Goal: Task Accomplishment & Management: Use online tool/utility

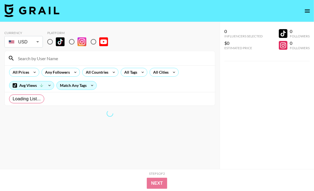
radio input "true"
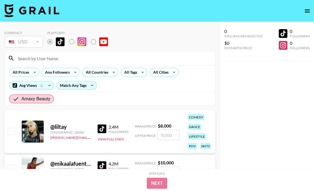
click at [55, 57] on input at bounding box center [113, 58] width 197 height 9
click at [44, 58] on input at bounding box center [113, 58] width 197 height 9
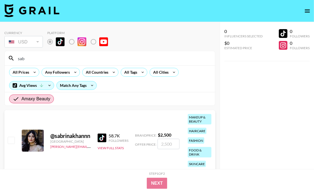
click at [46, 58] on input "sab" at bounding box center [113, 58] width 197 height 9
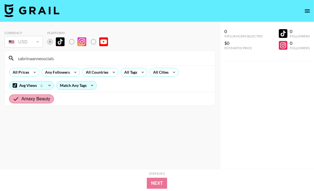
type input "sabrinaannesocials"
click at [20, 99] on input "Amaxy Beauty" at bounding box center [17, 99] width 9 height 7
click at [48, 100] on span "Amaxy Beauty" at bounding box center [35, 99] width 29 height 7
click at [21, 100] on input "Amaxy Beauty" at bounding box center [17, 99] width 9 height 7
click at [55, 58] on input "sabrinaannesocials" at bounding box center [113, 58] width 197 height 9
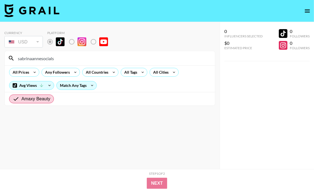
drag, startPoint x: 66, startPoint y: 57, endPoint x: 15, endPoint y: 57, distance: 51.3
click at [15, 57] on input "sabrinaannesocials" at bounding box center [113, 58] width 197 height 9
click at [10, 58] on icon at bounding box center [11, 58] width 7 height 7
click at [50, 84] on icon at bounding box center [49, 85] width 9 height 8
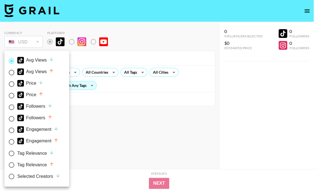
click at [97, 149] on div at bounding box center [159, 95] width 318 height 191
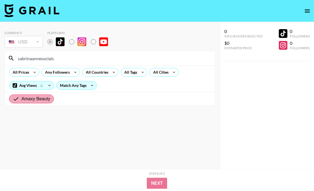
click at [37, 97] on span "Amaxy Beauty" at bounding box center [35, 99] width 29 height 7
click at [21, 97] on input "Amaxy Beauty" at bounding box center [17, 99] width 9 height 7
click at [16, 99] on input "Amaxy Beauty" at bounding box center [17, 99] width 9 height 7
click at [43, 99] on span "Amaxy Beauty" at bounding box center [35, 99] width 29 height 7
click at [21, 99] on input "Amaxy Beauty" at bounding box center [17, 99] width 9 height 7
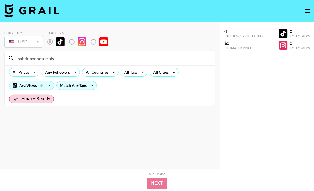
click at [71, 101] on div "Amaxy Beauty" at bounding box center [110, 98] width 210 height 13
click at [37, 42] on div "USD" at bounding box center [23, 42] width 36 height 10
drag, startPoint x: 57, startPoint y: 59, endPoint x: 60, endPoint y: 60, distance: 3.0
click at [57, 59] on input "sabrinaannesocials" at bounding box center [113, 58] width 197 height 9
drag, startPoint x: 65, startPoint y: 59, endPoint x: 12, endPoint y: 59, distance: 53.0
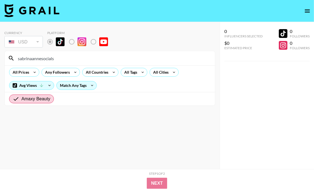
click at [12, 59] on div "sabrinaannesocials" at bounding box center [110, 58] width 210 height 14
click at [9, 57] on icon at bounding box center [11, 58] width 7 height 7
click at [43, 60] on input "sabrinaannesocials" at bounding box center [113, 58] width 197 height 9
click at [66, 57] on input "sabrinaannesocials" at bounding box center [113, 58] width 197 height 9
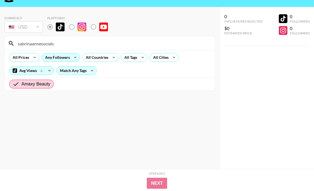
scroll to position [22, 0]
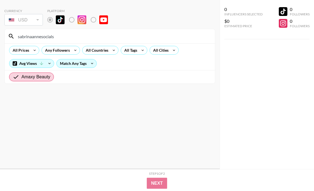
click at [64, 33] on input "sabrinaannesocials" at bounding box center [113, 36] width 197 height 9
drag, startPoint x: 64, startPoint y: 37, endPoint x: 48, endPoint y: 54, distance: 23.9
click at [64, 37] on input "sabrinaannesocials" at bounding box center [113, 36] width 197 height 9
click at [26, 51] on div "All Prices" at bounding box center [19, 50] width 21 height 8
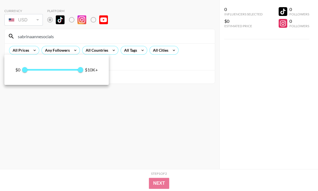
click at [121, 117] on div at bounding box center [159, 95] width 318 height 191
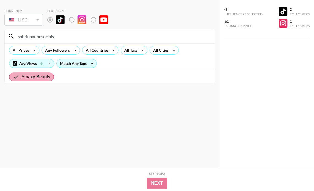
click at [40, 77] on span "Amaxy Beauty" at bounding box center [35, 77] width 29 height 7
click at [21, 77] on input "Amaxy Beauty" at bounding box center [17, 77] width 9 height 7
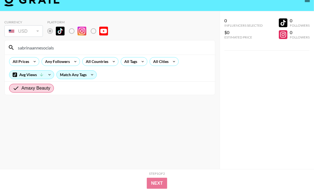
scroll to position [0, 0]
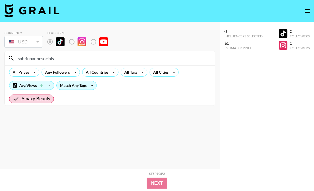
drag, startPoint x: 40, startPoint y: 98, endPoint x: 49, endPoint y: 108, distance: 14.0
click at [49, 108] on section "Currency USD USD ​ Platform sabrinaannesocials All Prices Any Followers All Cou…" at bounding box center [109, 99] width 211 height 147
click at [18, 97] on input "Amaxy Beauty" at bounding box center [17, 99] width 9 height 7
click at [64, 60] on input "sabrinaannesocials" at bounding box center [113, 58] width 197 height 9
drag, startPoint x: 62, startPoint y: 56, endPoint x: 0, endPoint y: 52, distance: 61.7
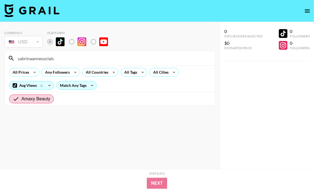
click at [0, 52] on div "Currency USD USD ​ Platform sabrinaannesocials All Prices Any Followers All Cou…" at bounding box center [109, 106] width 219 height 169
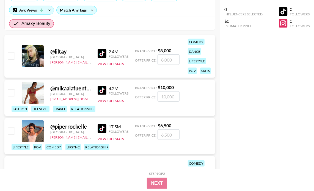
scroll to position [110, 0]
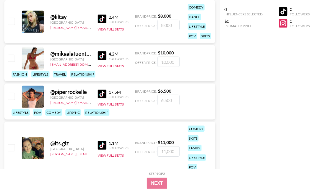
click at [272, 135] on div "0 Influencers Selected $0 Estimated Price 0 Followers 0 Followers" at bounding box center [266, 84] width 94 height 169
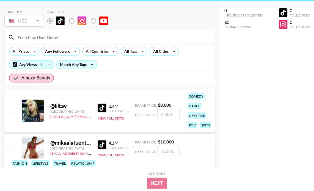
scroll to position [0, 0]
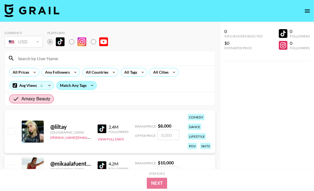
click at [80, 87] on div "Match Any Tags" at bounding box center [77, 85] width 40 height 8
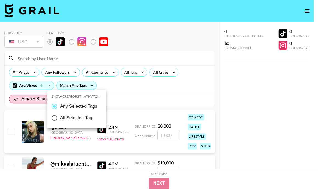
click at [113, 95] on div at bounding box center [159, 95] width 318 height 191
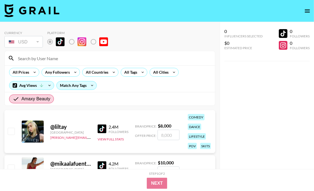
click at [49, 58] on input at bounding box center [113, 58] width 197 height 9
click at [30, 40] on div "USD" at bounding box center [23, 42] width 36 height 10
click at [49, 42] on label "List locked to TikTok." at bounding box center [54, 42] width 20 height 12
click at [45, 10] on img at bounding box center [31, 10] width 55 height 13
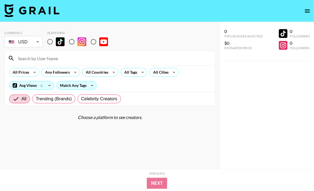
click at [47, 56] on input at bounding box center [113, 58] width 197 height 9
paste input "[PERSON_NAME][EMAIL_ADDRESS][DOMAIN_NAME]"
drag, startPoint x: 82, startPoint y: 56, endPoint x: 34, endPoint y: 57, distance: 47.8
click at [34, 57] on input "[PERSON_NAME][EMAIL_ADDRESS][DOMAIN_NAME]" at bounding box center [113, 58] width 197 height 9
type input "m"
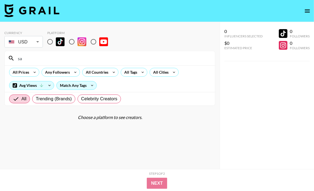
type input "s"
click at [50, 59] on input at bounding box center [113, 58] width 197 height 9
type input "[PERSON_NAME]"
click at [49, 41] on input "radio" at bounding box center [50, 42] width 12 height 12
radio input "true"
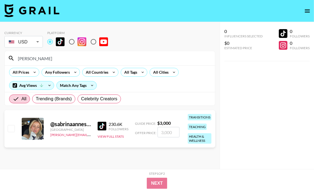
click at [126, 155] on section "Currency USD USD ​ Platform sabrinaa All Prices Any Followers All Countries All…" at bounding box center [109, 99] width 211 height 147
click at [103, 126] on img at bounding box center [101, 126] width 9 height 9
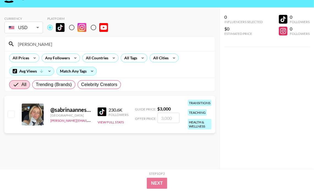
scroll to position [22, 0]
